Goal: Information Seeking & Learning: Find specific fact

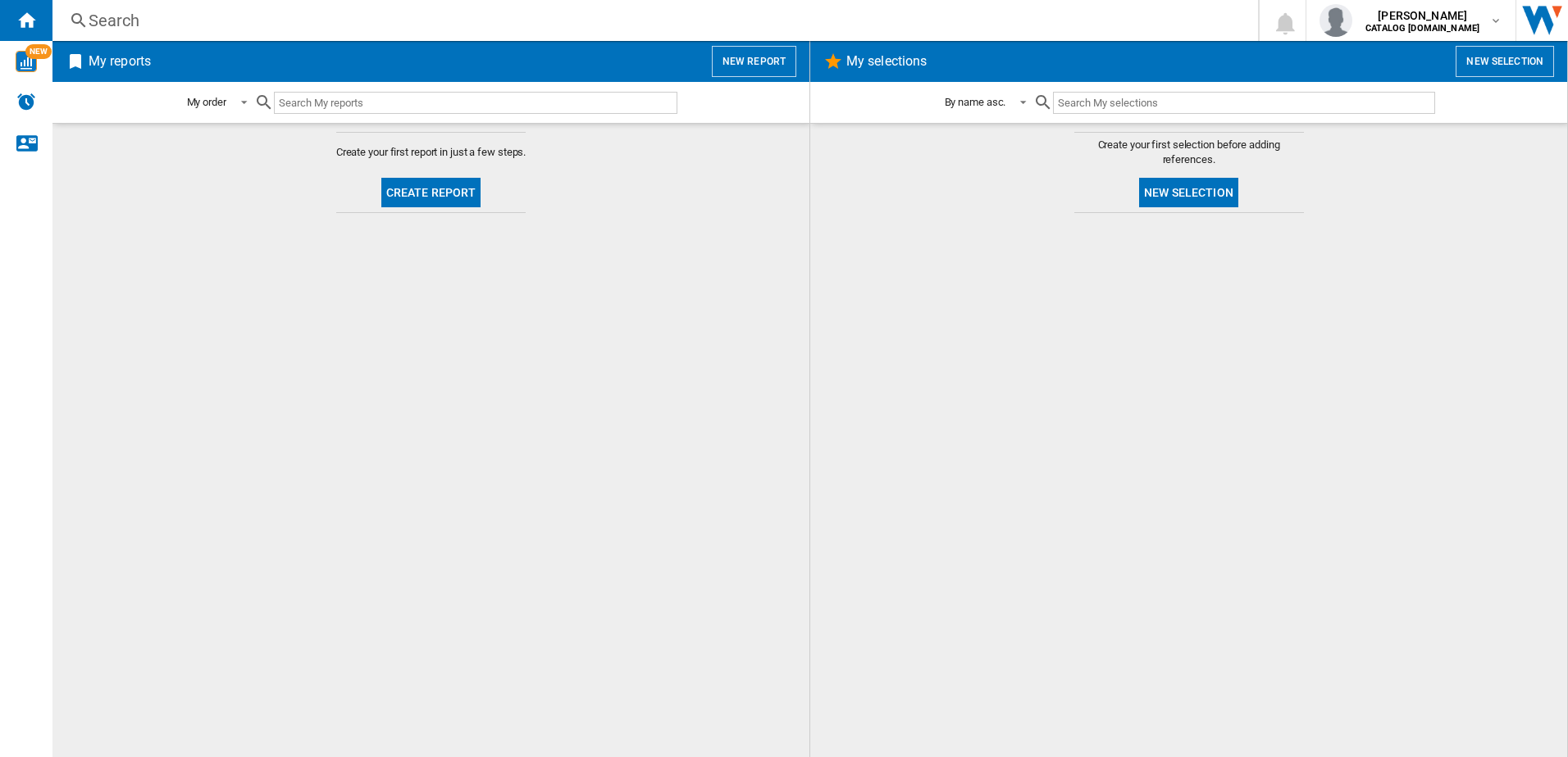
click at [240, 30] on div "Search" at bounding box center [651, 21] width 1127 height 23
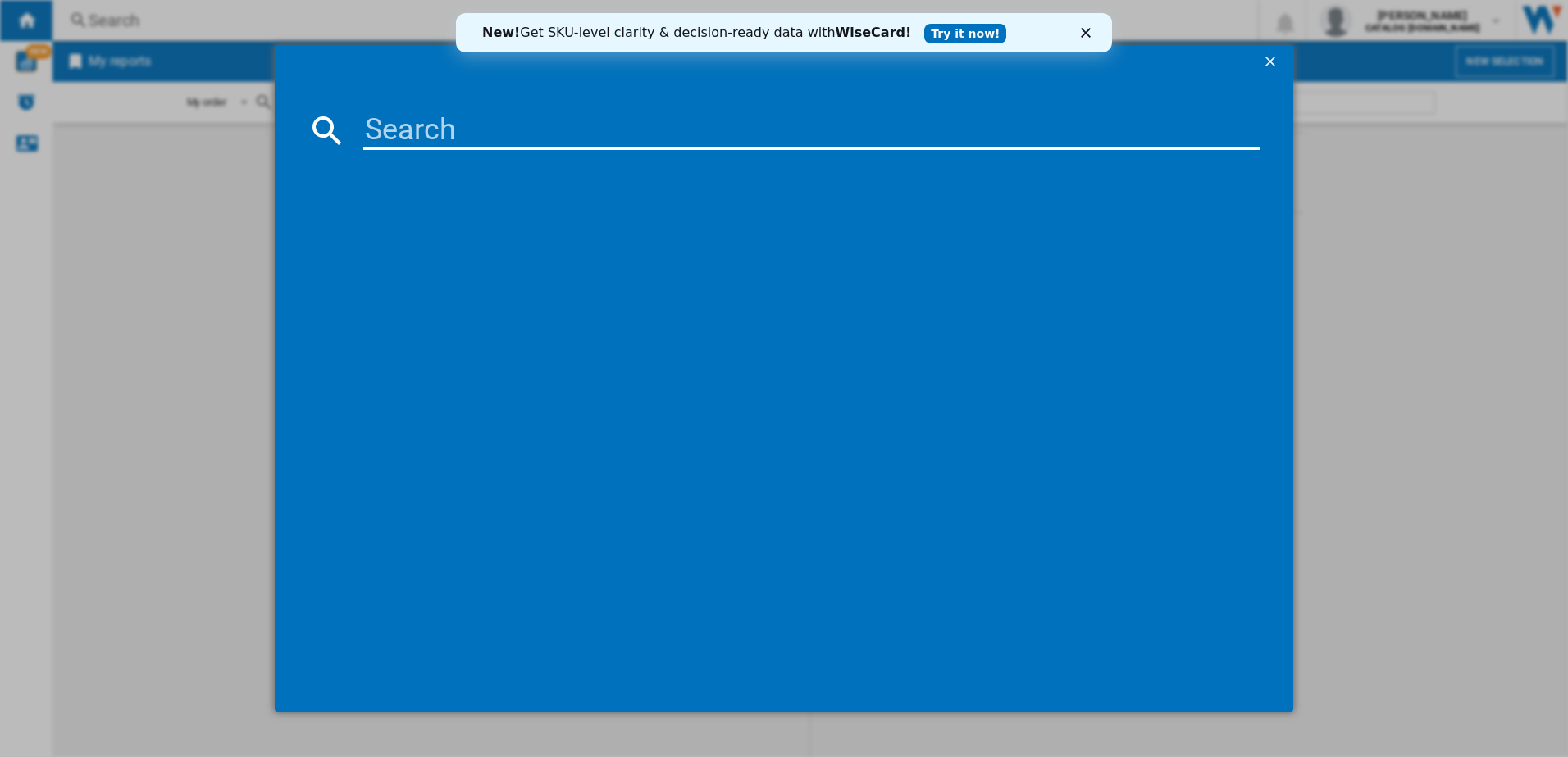
click at [448, 144] on input at bounding box center [812, 130] width 898 height 39
paste input "FSS53637Z"
type input "FSS53637Z"
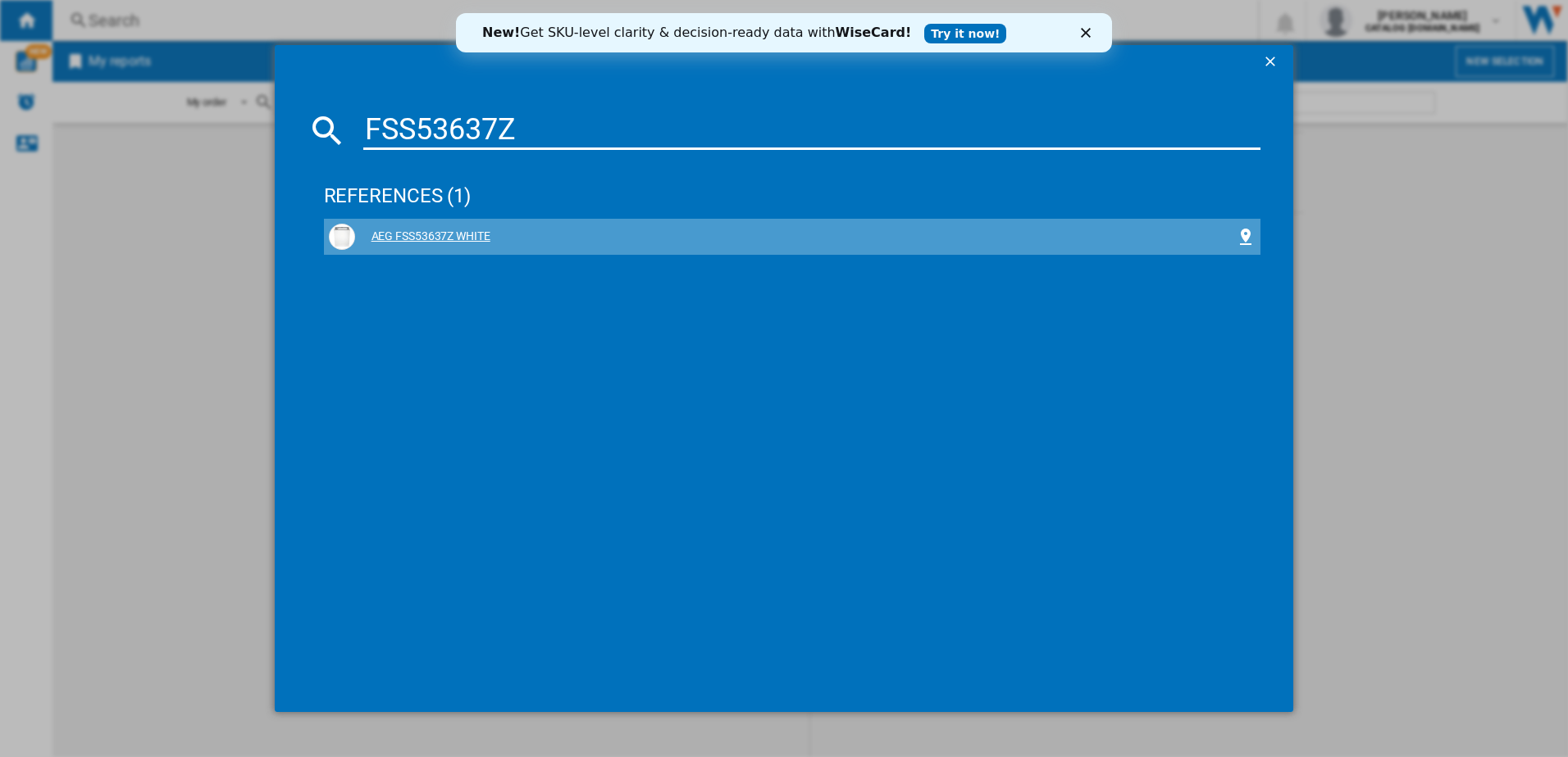
click at [430, 230] on div "AEG FSS53637Z WHITE" at bounding box center [795, 236] width 881 height 16
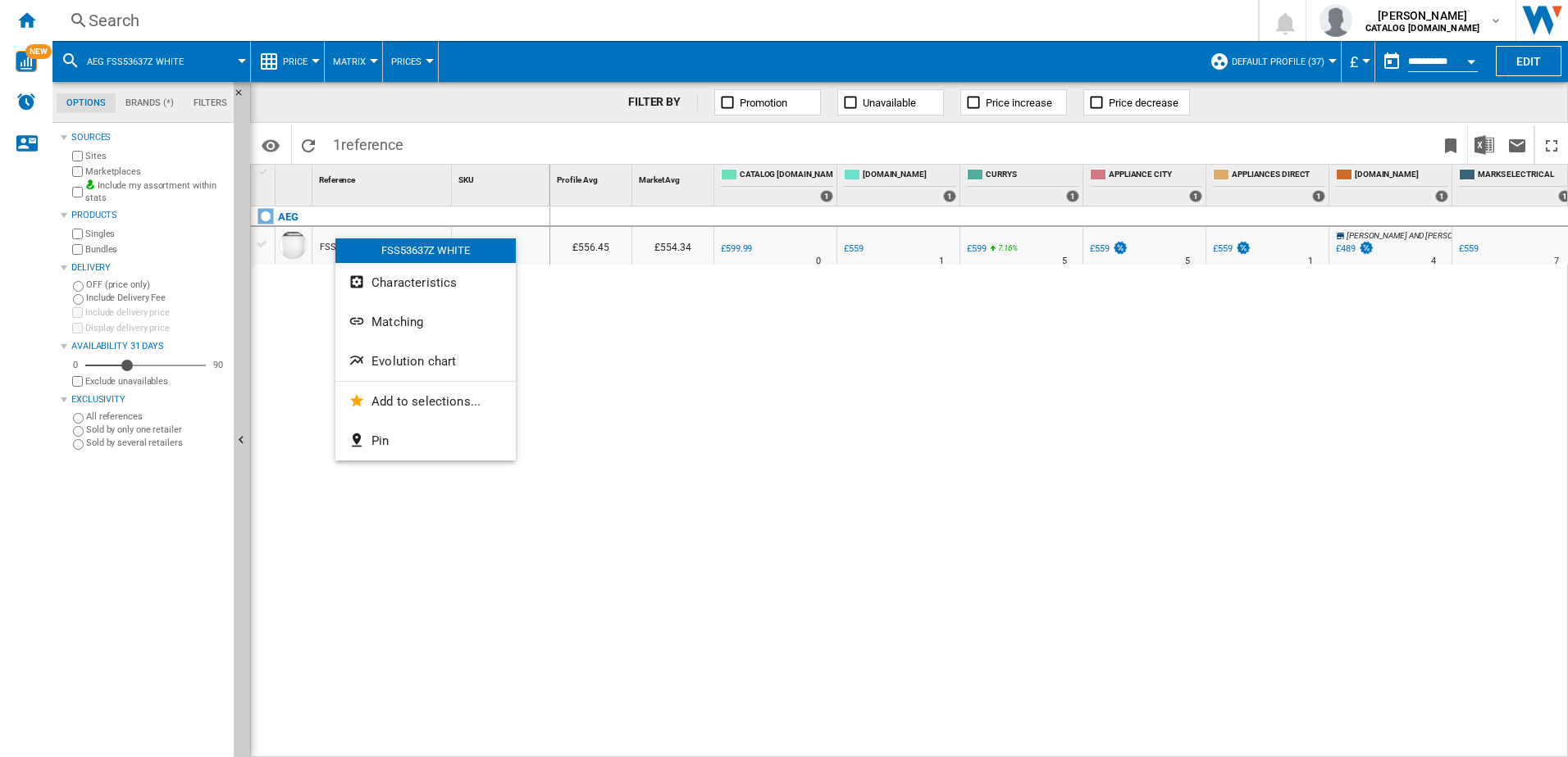
click at [893, 262] on div at bounding box center [784, 378] width 1568 height 757
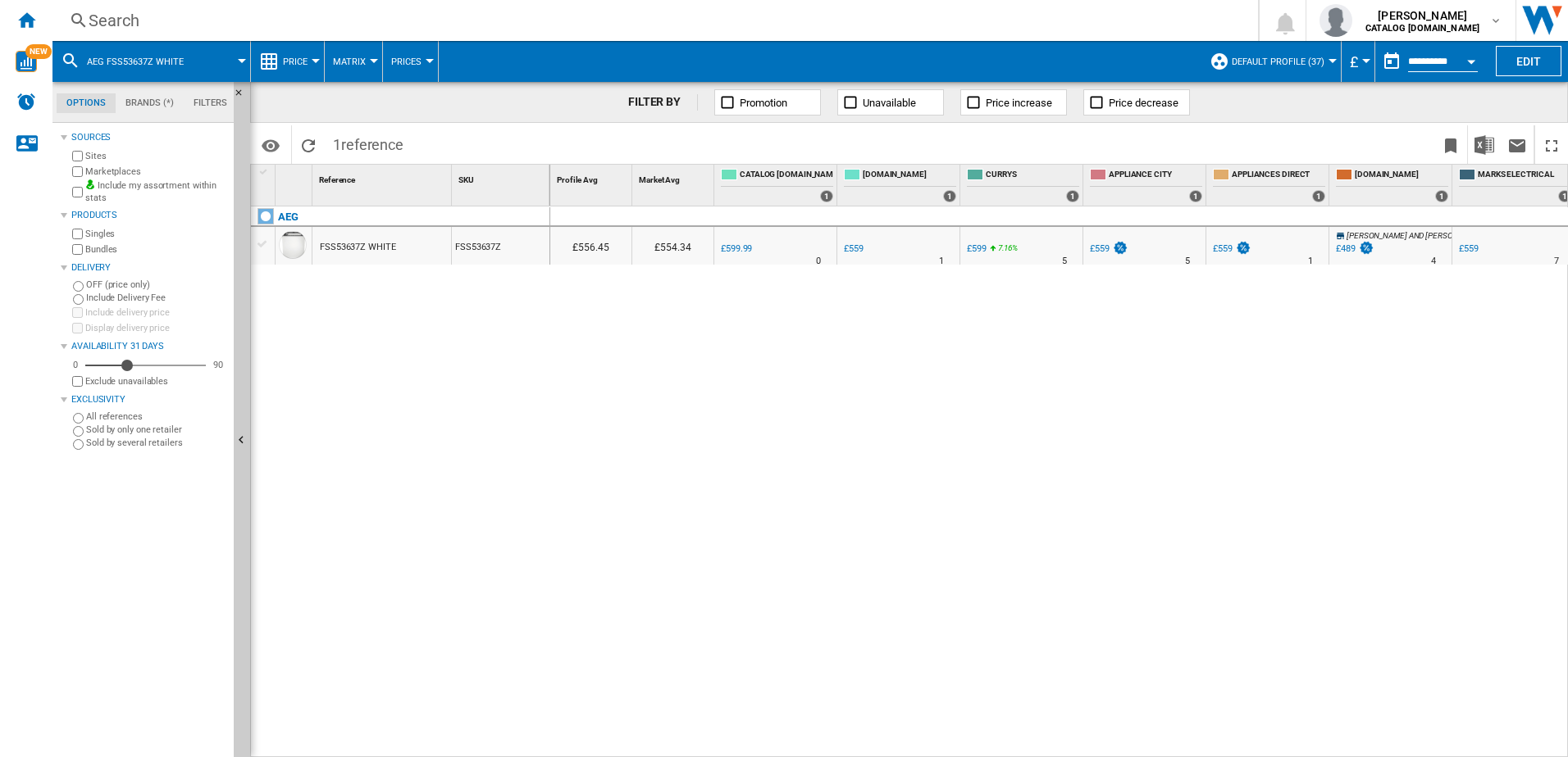
click at [859, 250] on div "£559" at bounding box center [853, 249] width 20 height 10
